Goal: Task Accomplishment & Management: Use online tool/utility

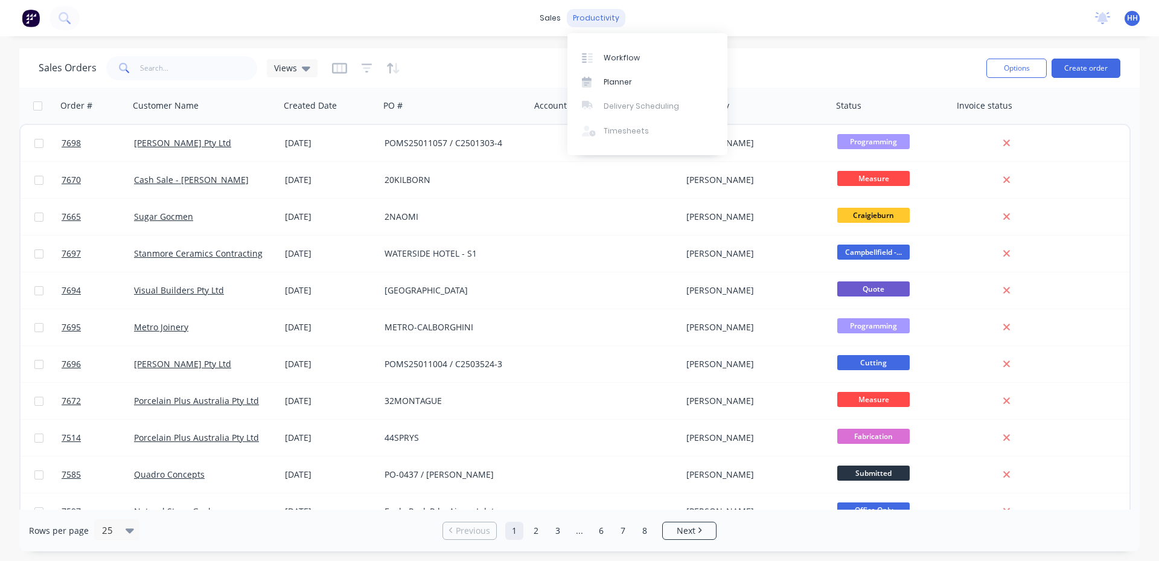
click at [589, 19] on div "productivity" at bounding box center [596, 18] width 59 height 18
click at [608, 75] on link "Planner" at bounding box center [648, 82] width 160 height 24
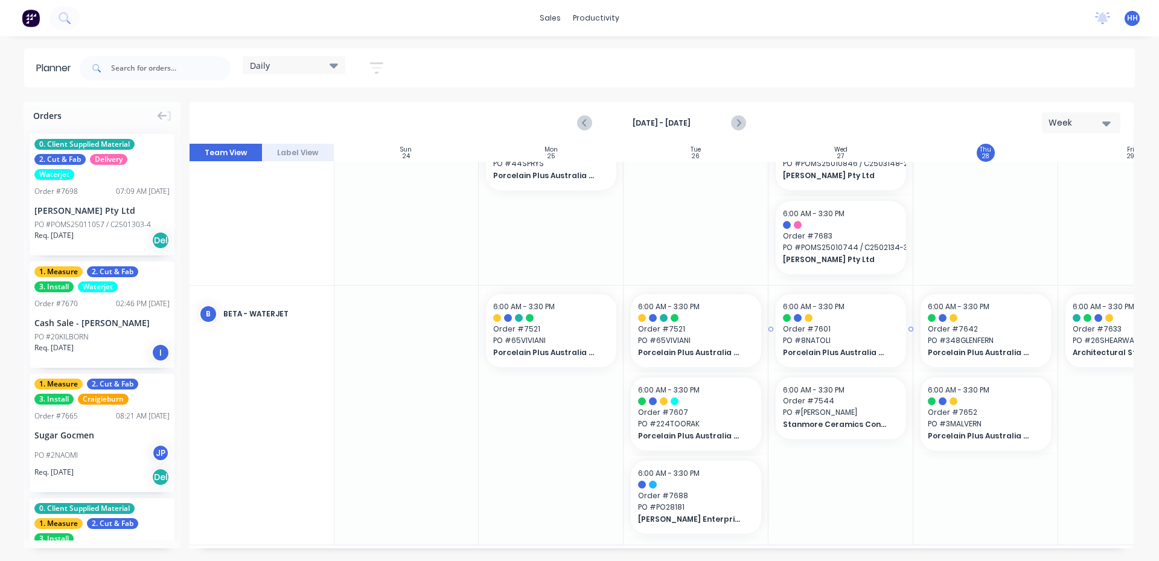
scroll to position [242, 1]
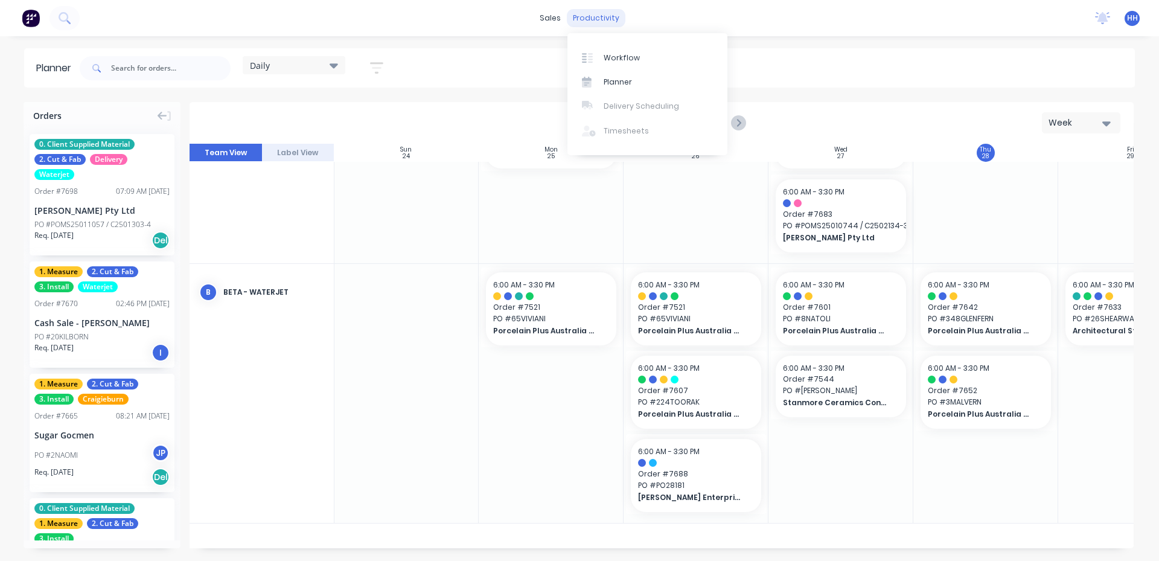
click at [587, 20] on div "productivity" at bounding box center [596, 18] width 59 height 18
click at [604, 55] on div "Workflow" at bounding box center [622, 58] width 36 height 11
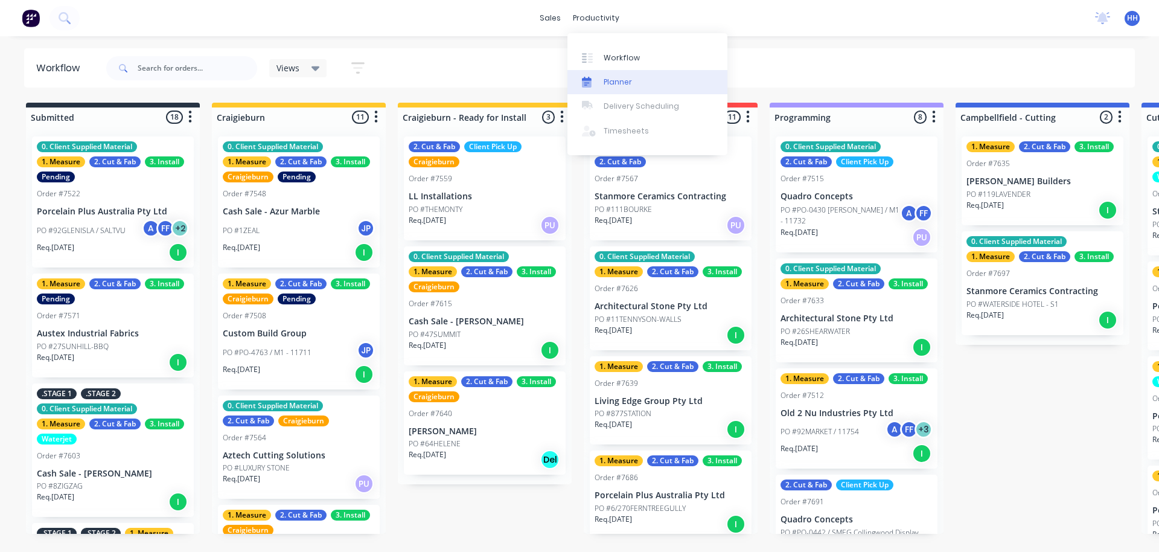
click at [612, 77] on div "Planner" at bounding box center [618, 82] width 28 height 11
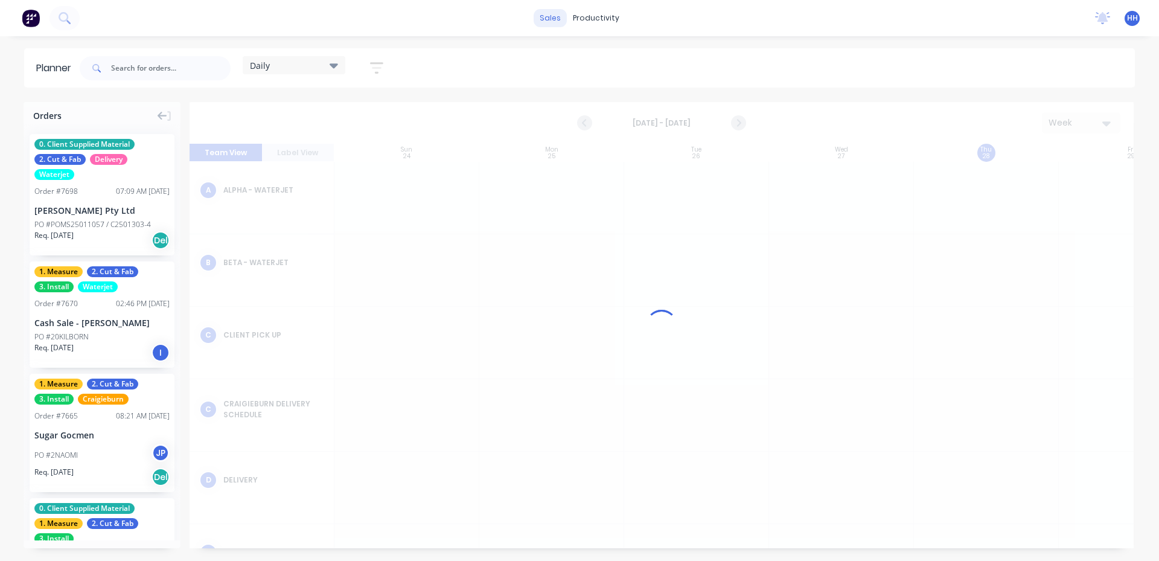
scroll to position [0, 1]
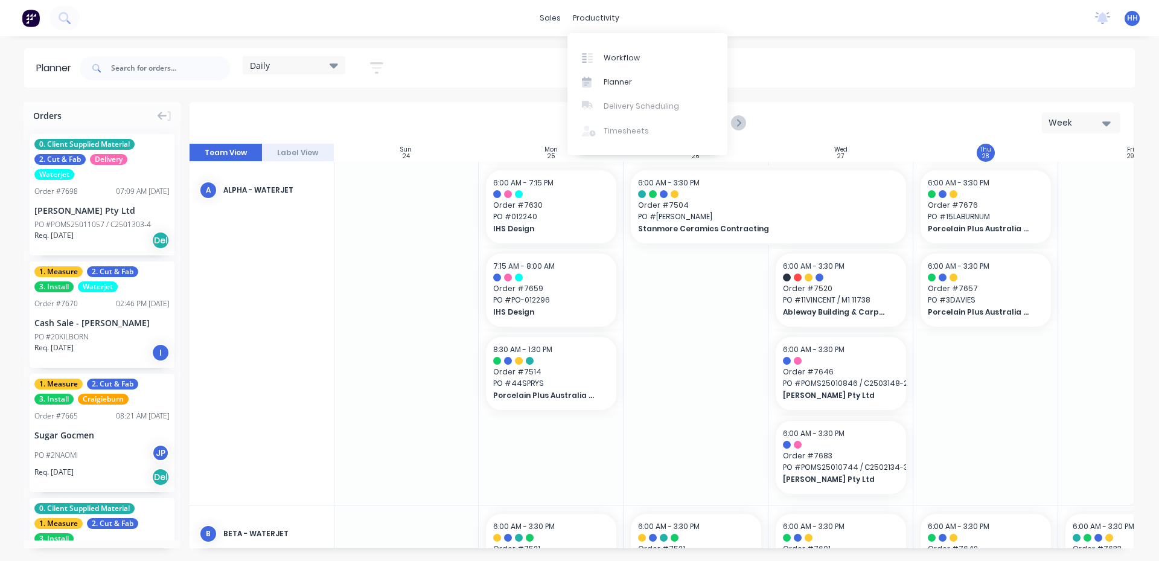
click at [720, 18] on div "sales productivity sales Sales Orders Customers Price Level Manager productivit…" at bounding box center [579, 18] width 1159 height 36
click at [334, 73] on div "Daily" at bounding box center [294, 65] width 103 height 18
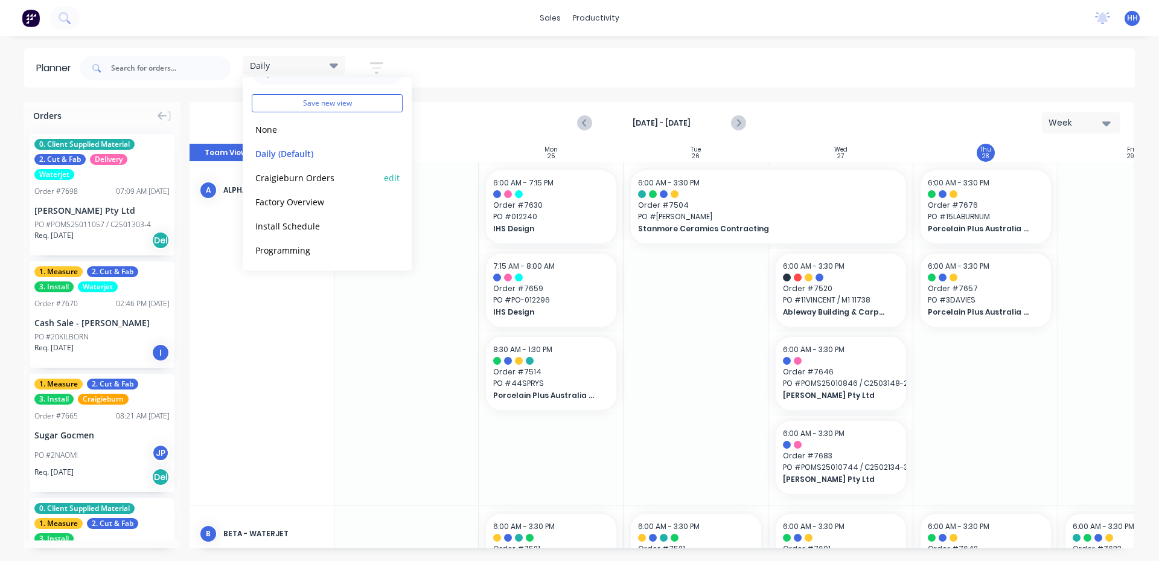
scroll to position [51, 0]
click at [320, 221] on button "Programming" at bounding box center [316, 225] width 129 height 14
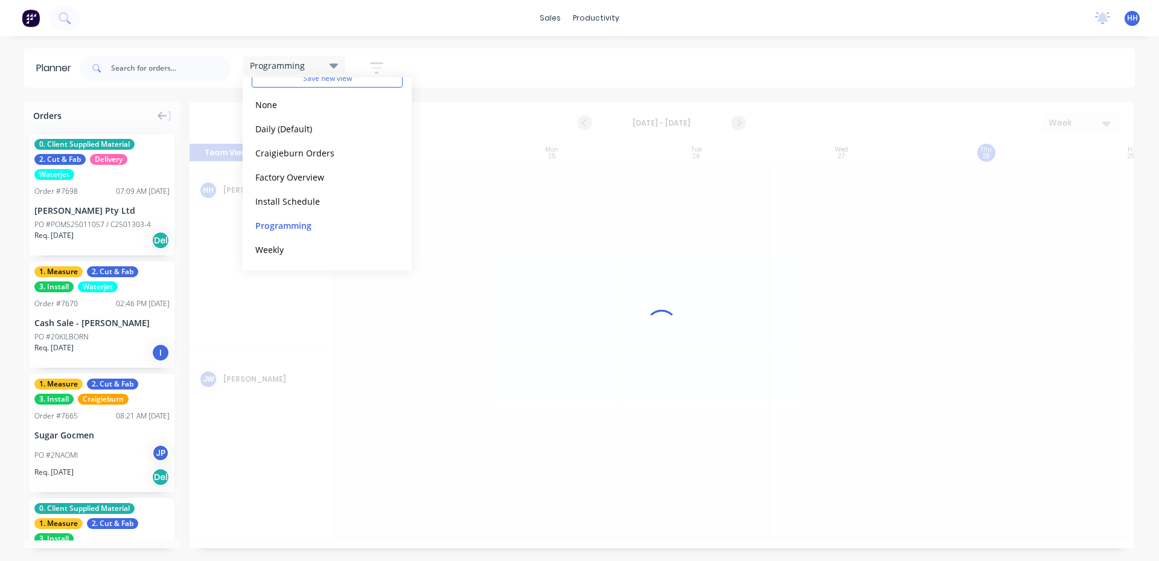
scroll to position [0, 1]
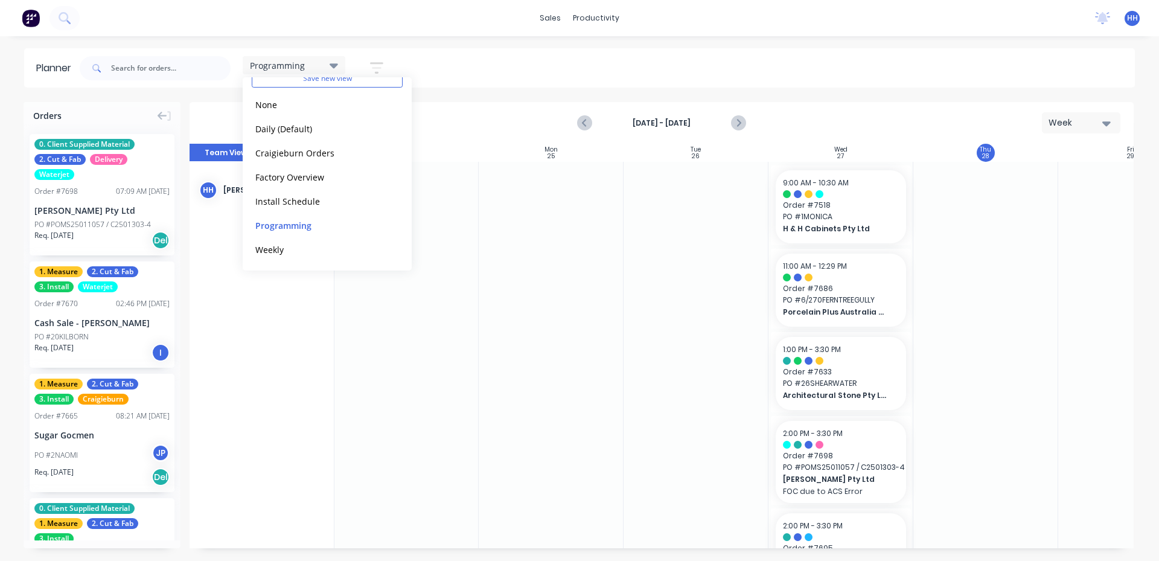
click at [823, 115] on div "[DATE] - [DATE] Week" at bounding box center [662, 122] width 942 height 39
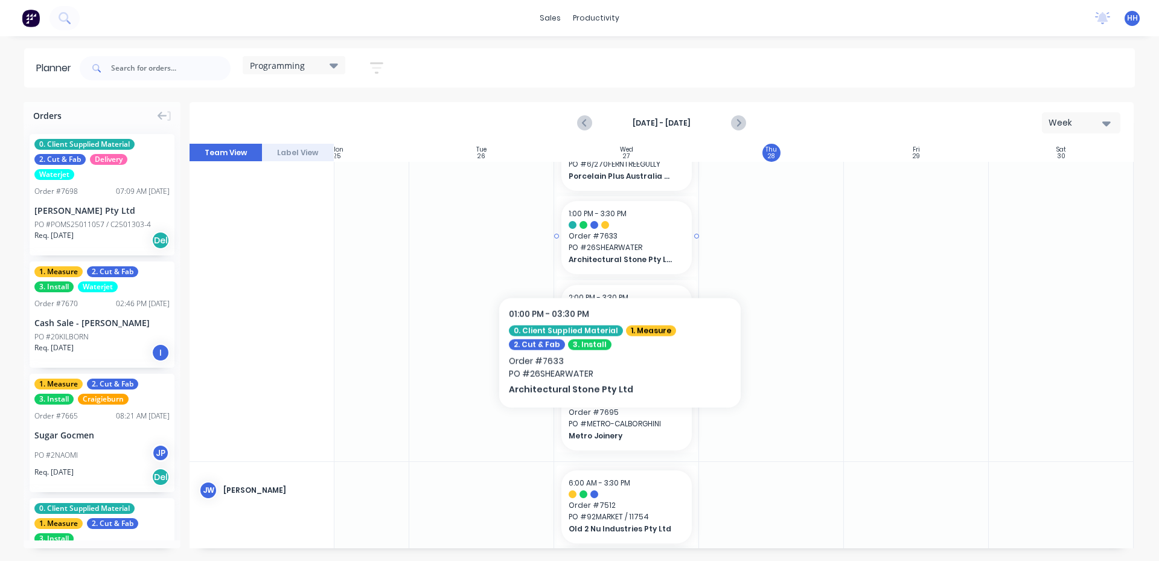
scroll to position [181, 220]
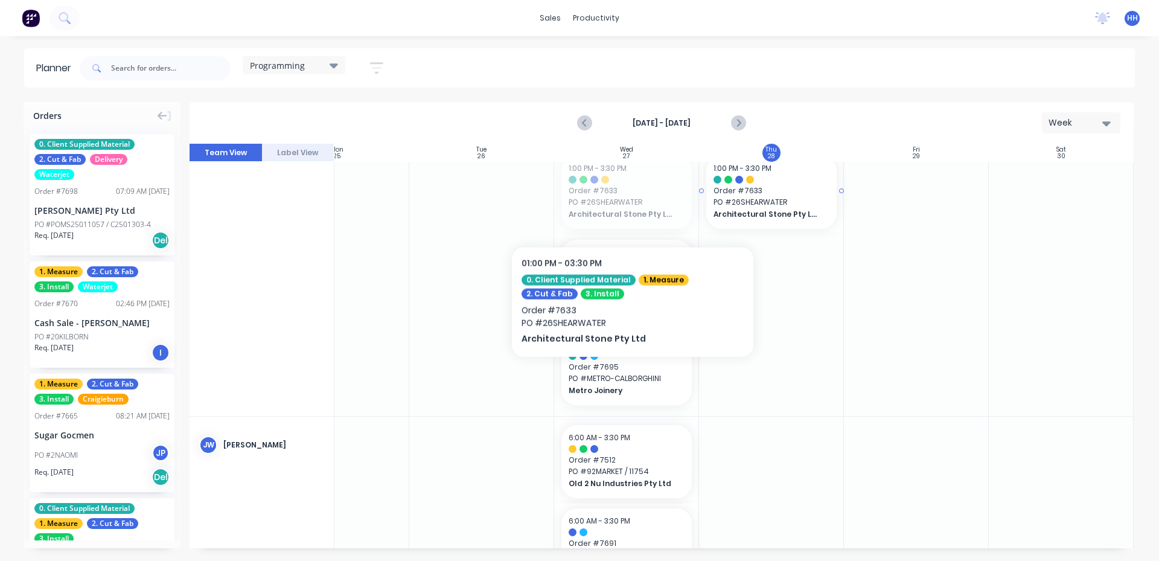
drag, startPoint x: 633, startPoint y: 205, endPoint x: 734, endPoint y: 214, distance: 101.2
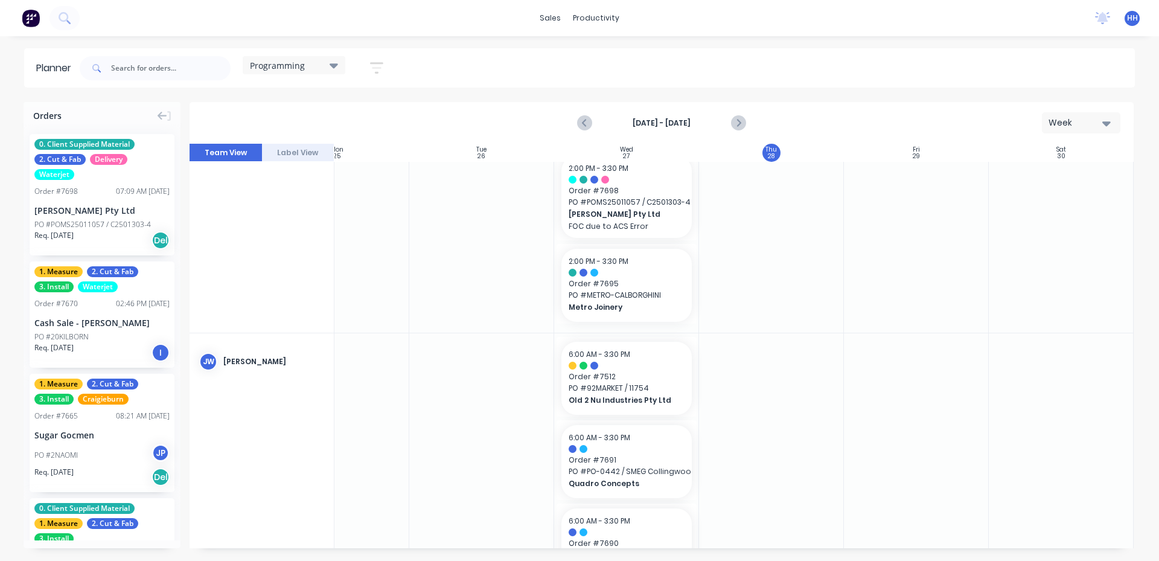
scroll to position [98, 220]
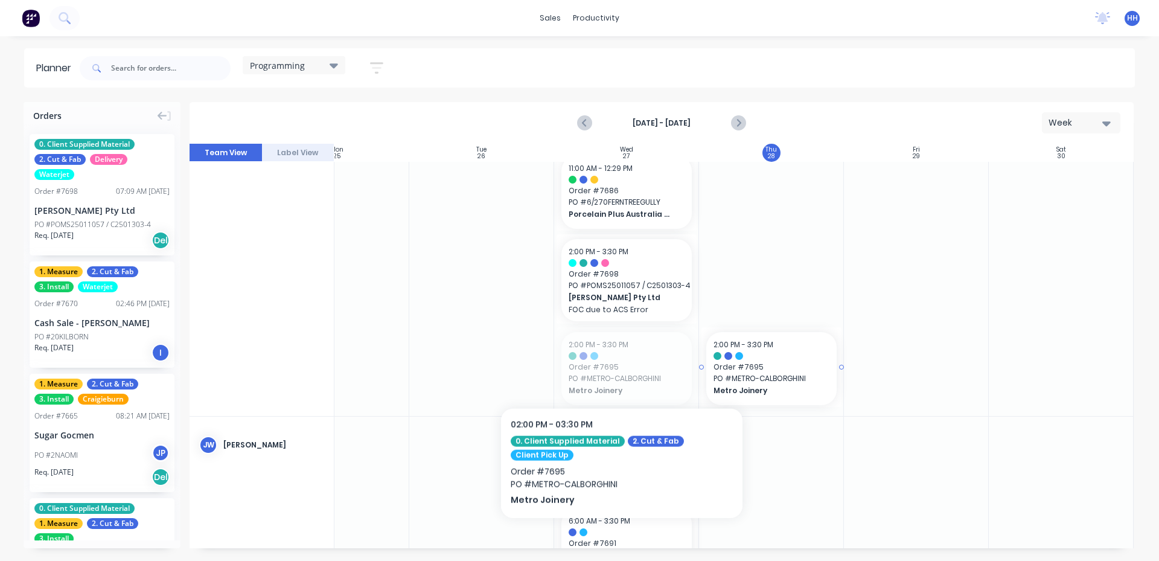
drag, startPoint x: 609, startPoint y: 371, endPoint x: 714, endPoint y: 365, distance: 104.6
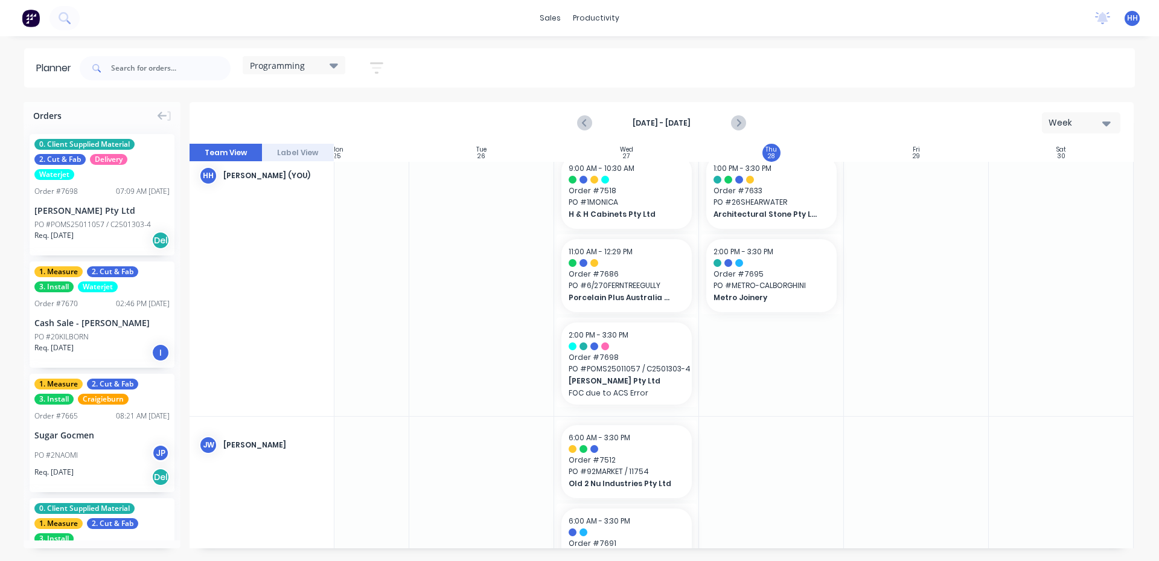
scroll to position [0, 220]
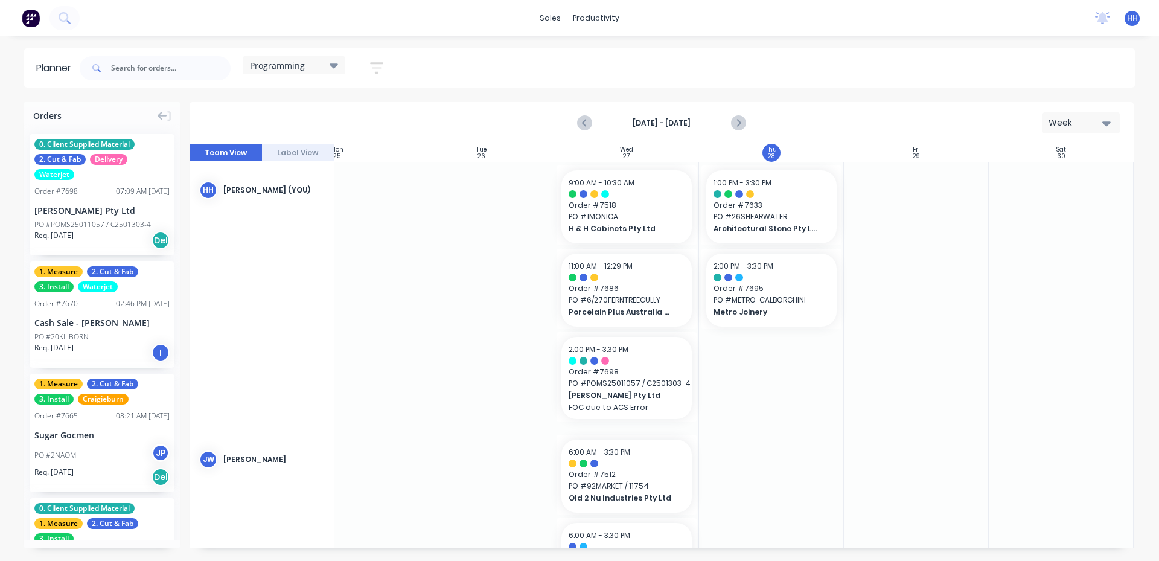
click at [822, 130] on div "[DATE] - [DATE] Week" at bounding box center [662, 122] width 942 height 39
click at [164, 68] on input "text" at bounding box center [171, 68] width 120 height 24
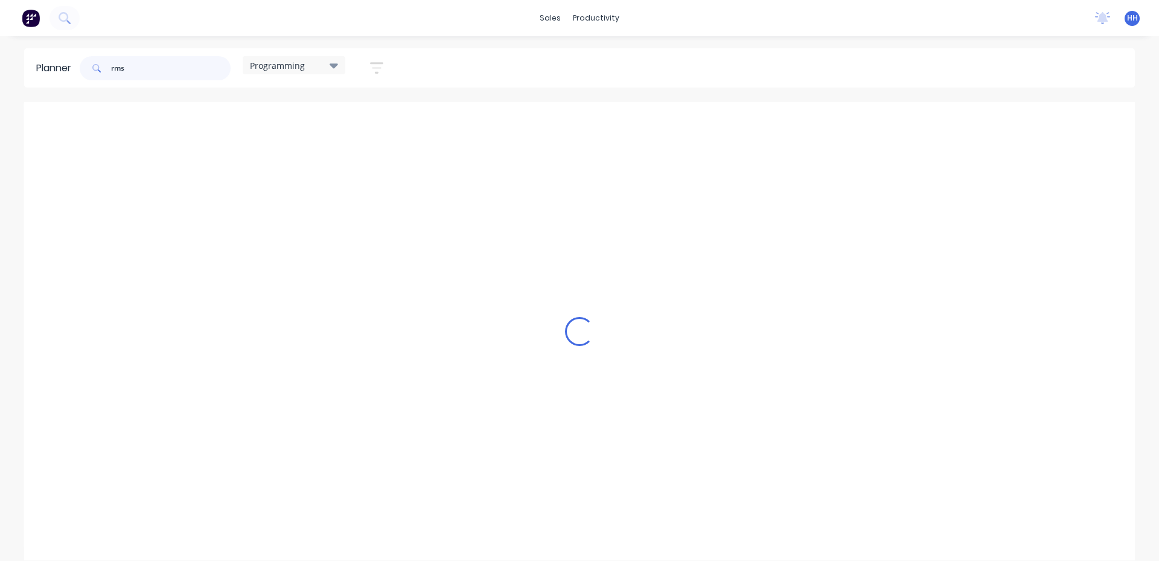
scroll to position [0, 215]
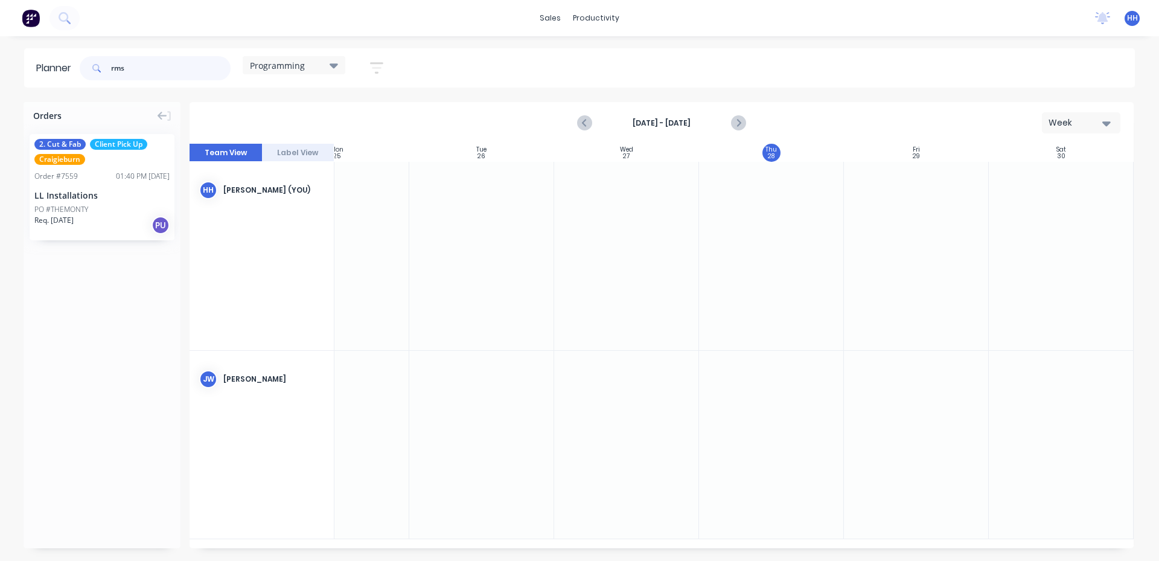
type input "rms"
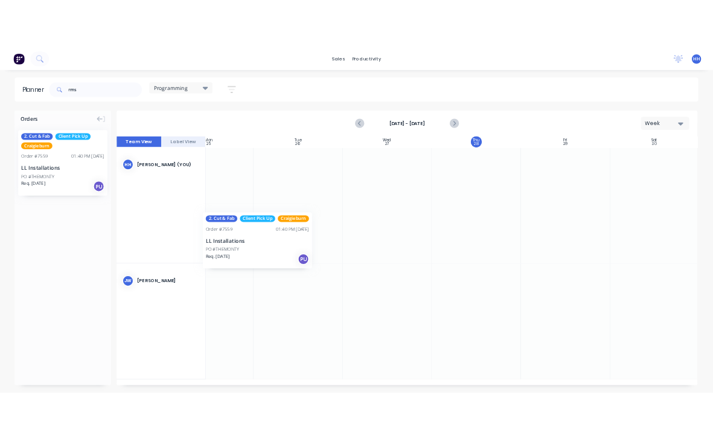
scroll to position [0, 197]
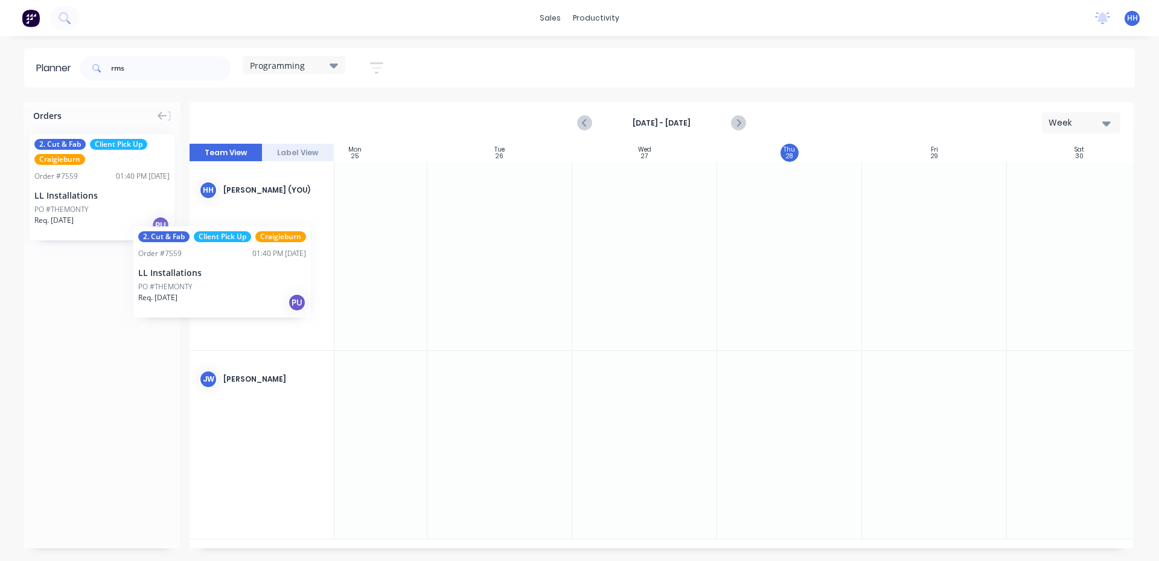
drag, startPoint x: 87, startPoint y: 185, endPoint x: 120, endPoint y: 216, distance: 45.7
drag, startPoint x: 155, startPoint y: 72, endPoint x: 72, endPoint y: 68, distance: 82.8
click at [75, 68] on header "Planner rms Programming Save new view None edit Daily (Default) edit Craigiebur…" at bounding box center [579, 67] width 1111 height 39
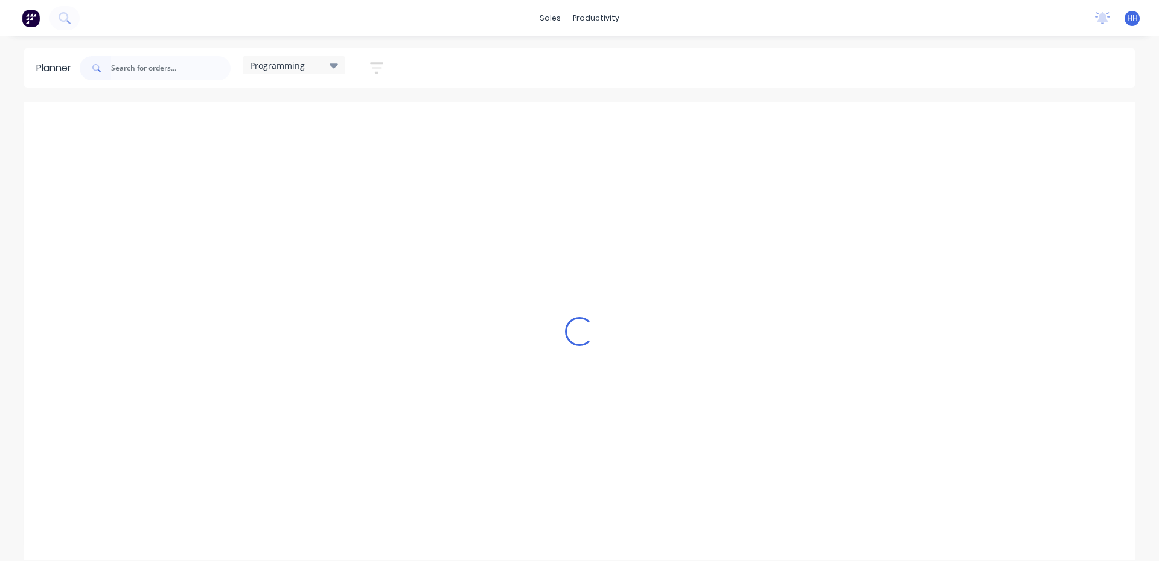
click at [828, 104] on div "[DATE] - [DATE] Week" at bounding box center [662, 122] width 942 height 39
